Goal: Task Accomplishment & Management: Complete application form

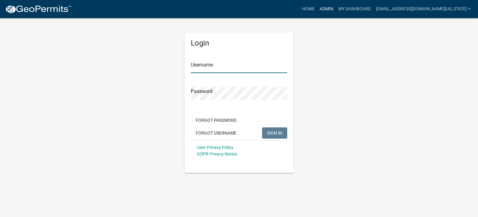
type input "[EMAIL_ADDRESS][DOMAIN_NAME][US_STATE]"
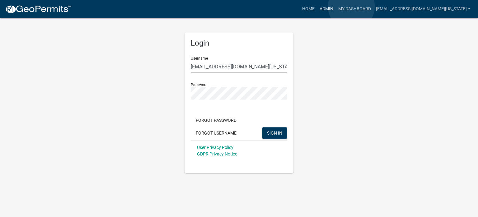
click at [336, 7] on link "Admin" at bounding box center [326, 9] width 19 height 12
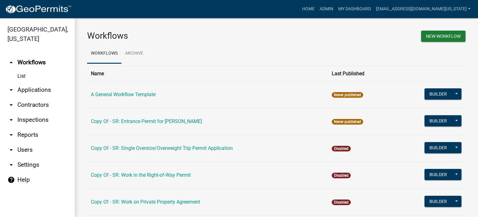
click at [29, 83] on link "arrow_drop_down Applications" at bounding box center [37, 89] width 75 height 15
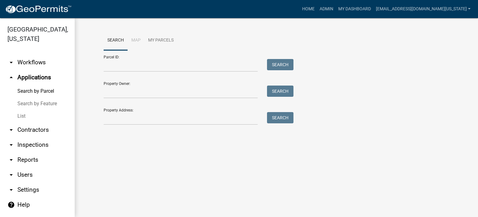
click at [23, 110] on link "List" at bounding box center [37, 116] width 75 height 12
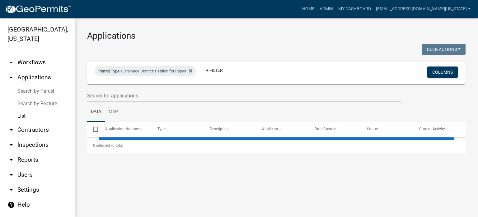
select select "3: 100"
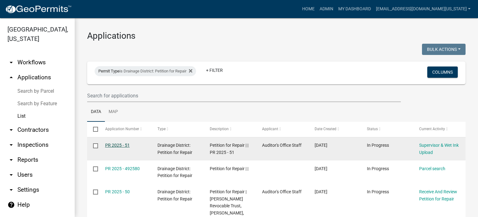
click at [120, 145] on link "PR 2025 - 51" at bounding box center [117, 144] width 25 height 5
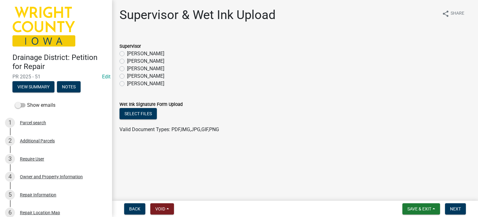
click at [127, 70] on label "[PERSON_NAME]" at bounding box center [145, 68] width 37 height 7
click at [127, 69] on input "[PERSON_NAME]" at bounding box center [129, 67] width 4 height 4
radio input "true"
click at [143, 113] on button "Select files" at bounding box center [138, 113] width 37 height 11
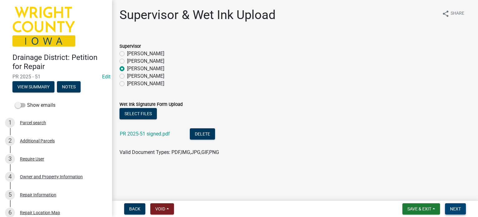
click at [456, 207] on span "Next" at bounding box center [455, 208] width 11 height 5
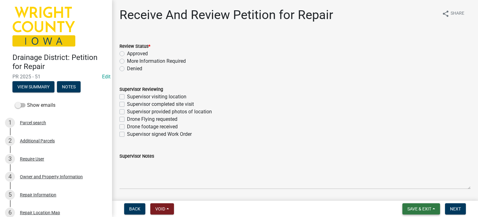
click at [420, 209] on span "Save & Exit" at bounding box center [420, 208] width 24 height 5
click at [414, 174] on button "Save" at bounding box center [416, 177] width 50 height 15
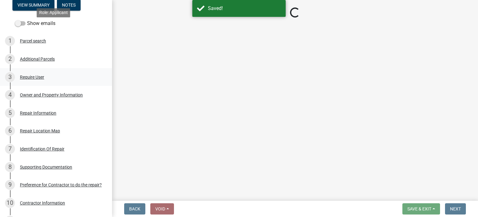
scroll to position [187, 0]
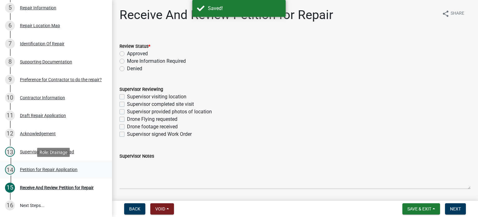
click at [44, 170] on div "Petition for Repair Application" at bounding box center [49, 169] width 58 height 4
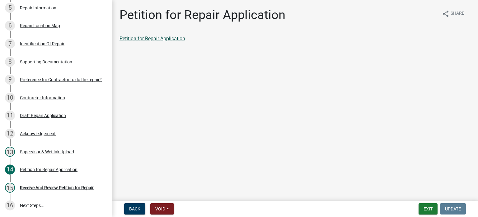
click at [150, 37] on link "Petition for Repair Application" at bounding box center [153, 39] width 66 height 6
click at [432, 209] on button "Exit" at bounding box center [428, 208] width 19 height 11
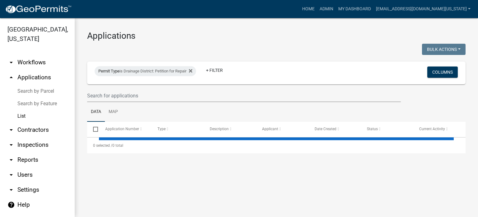
select select "3: 100"
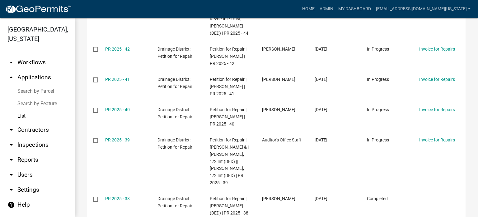
scroll to position [530, 0]
